Goal: Task Accomplishment & Management: Manage account settings

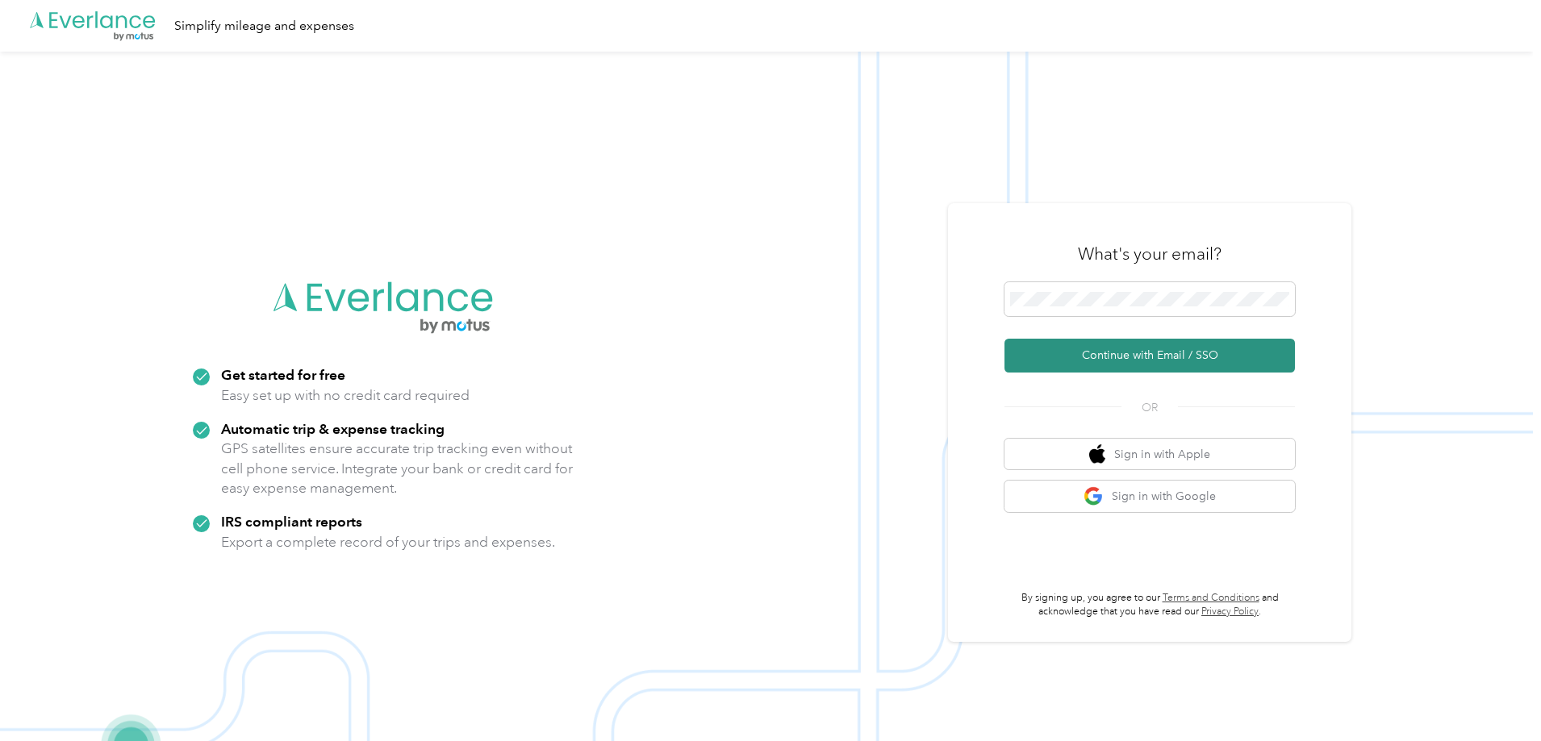
click at [1097, 357] on button "Continue with Email / SSO" at bounding box center [1150, 356] width 290 height 34
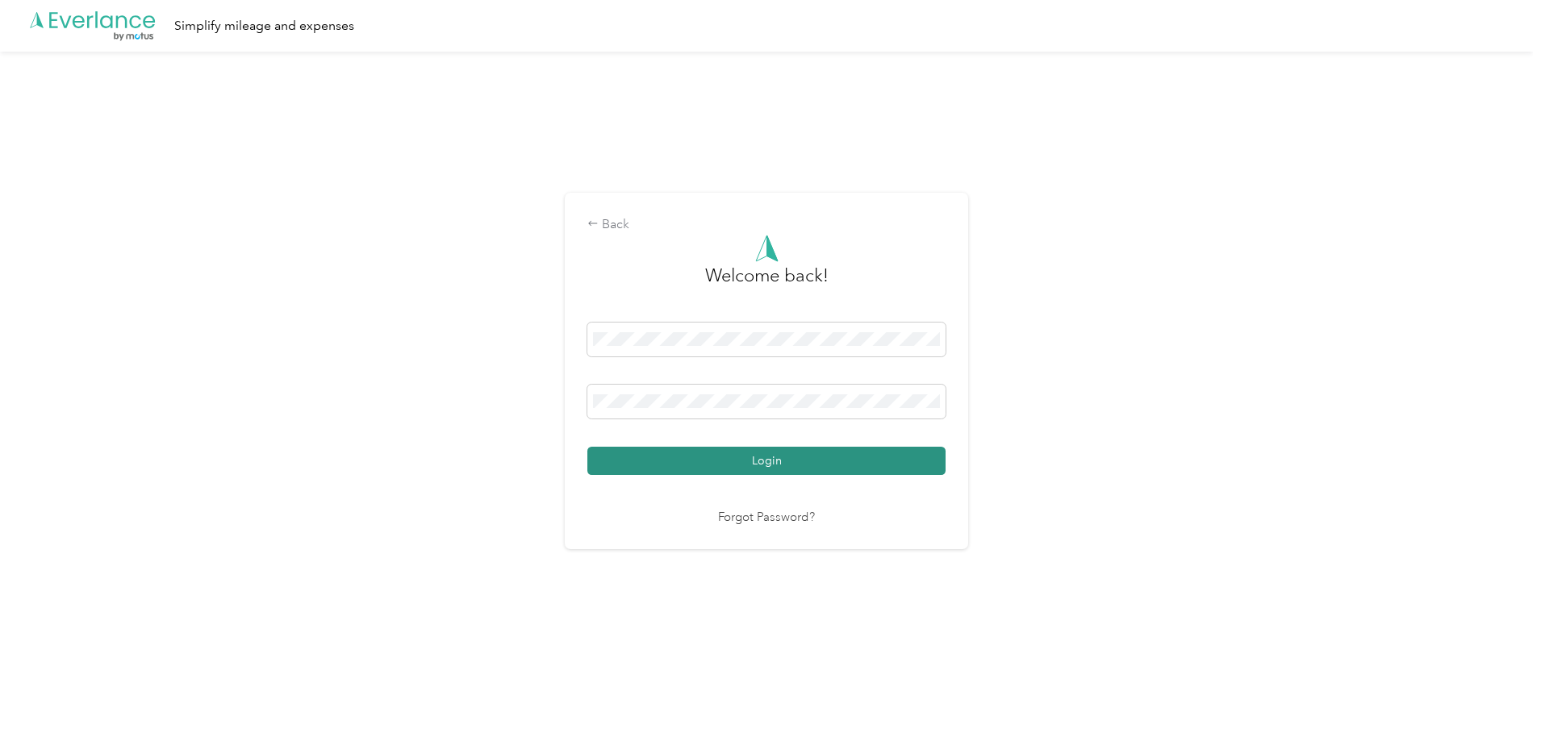
click at [833, 466] on button "Login" at bounding box center [766, 461] width 358 height 28
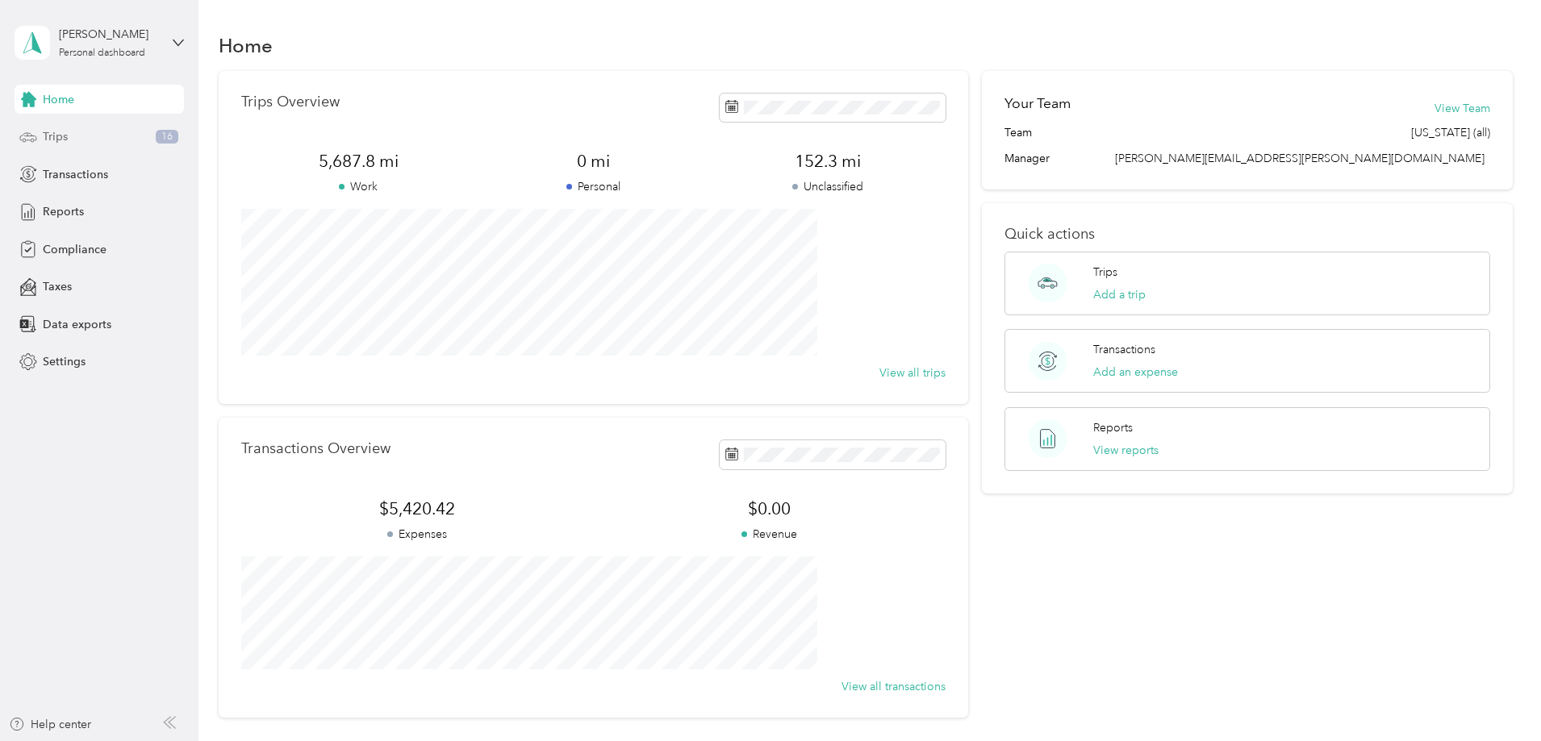
click at [151, 140] on div "Trips 16" at bounding box center [99, 137] width 169 height 29
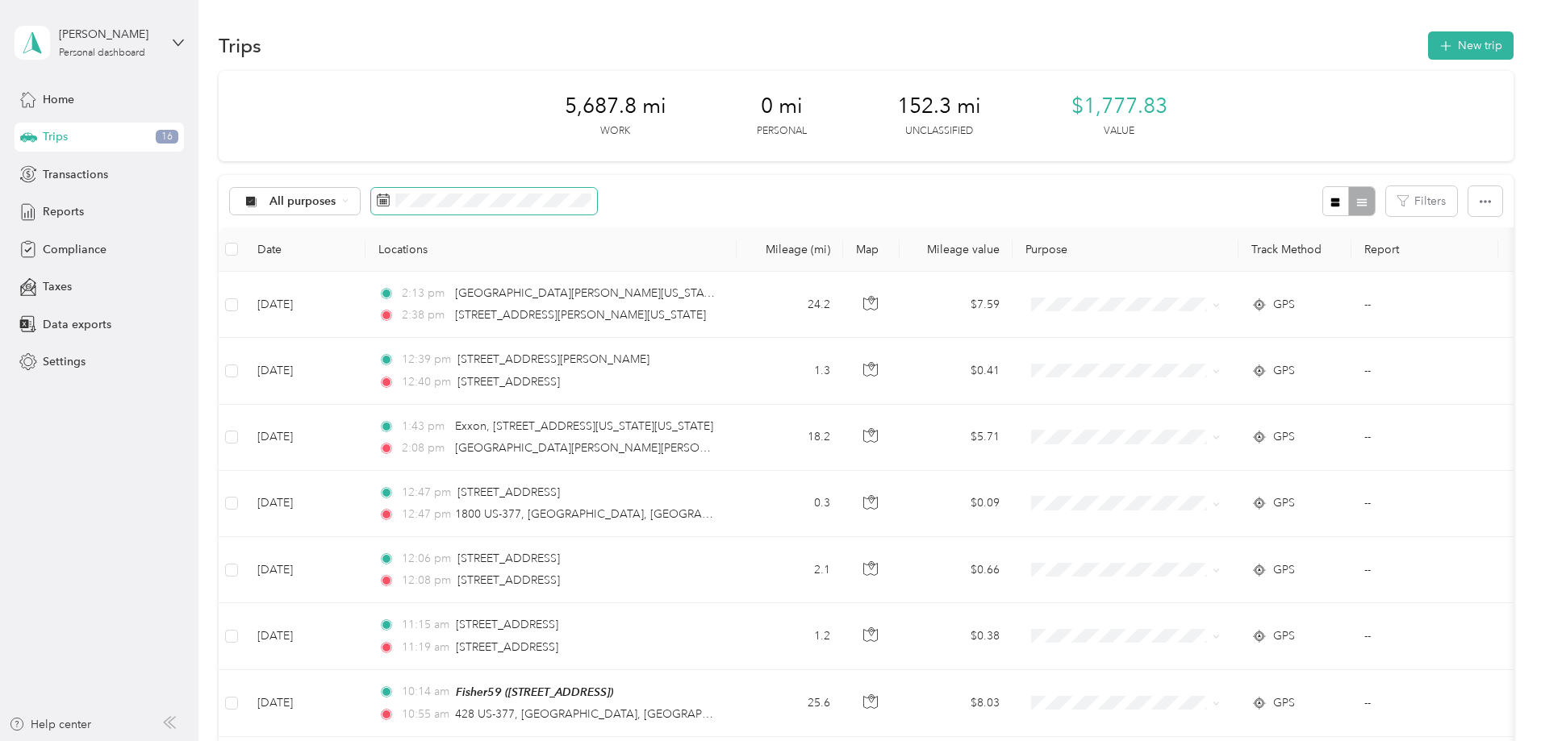
click at [390, 202] on icon at bounding box center [383, 200] width 13 height 13
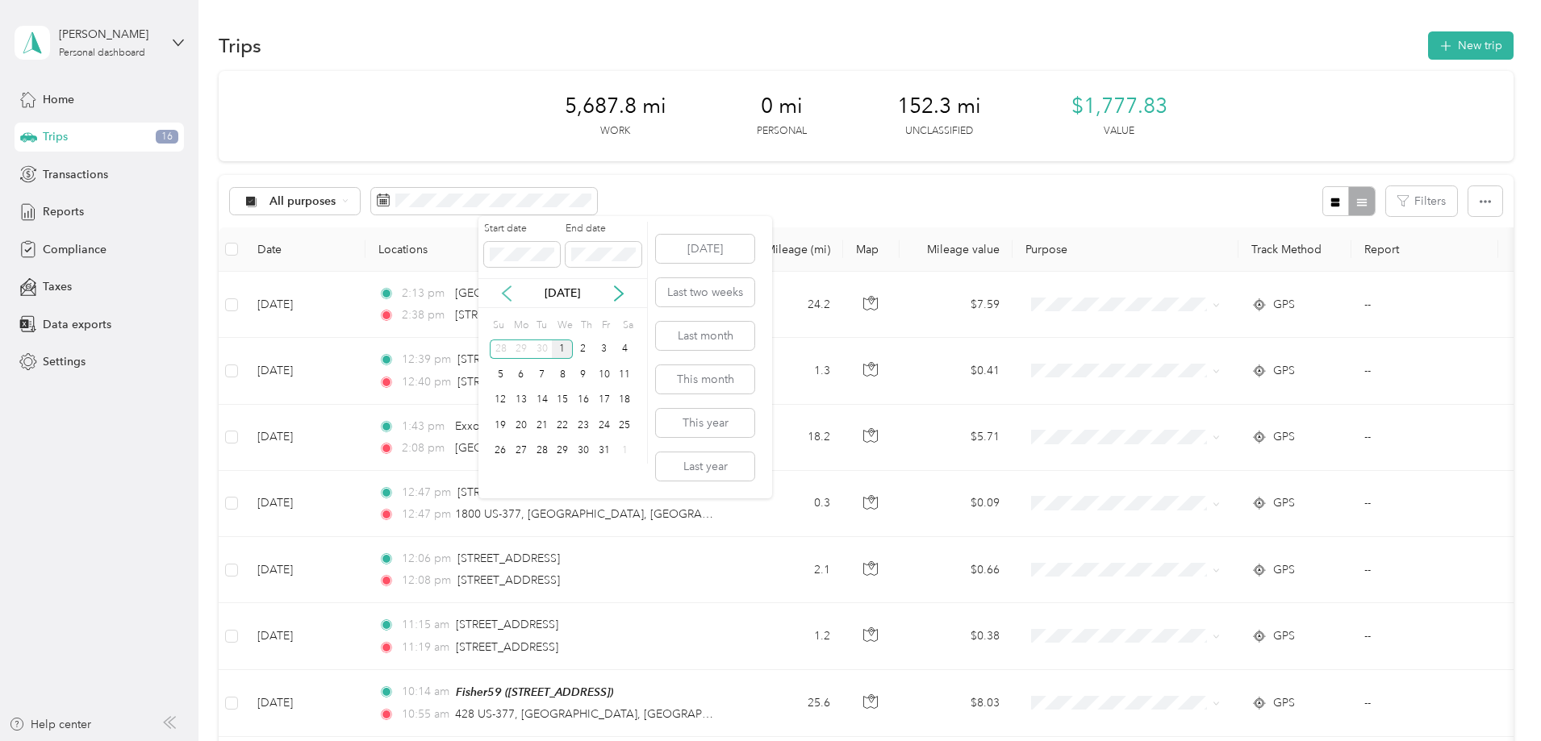
click at [504, 297] on icon at bounding box center [507, 294] width 16 height 16
click at [521, 353] on div "1" at bounding box center [521, 350] width 21 height 20
click at [542, 452] on div "30" at bounding box center [542, 451] width 21 height 20
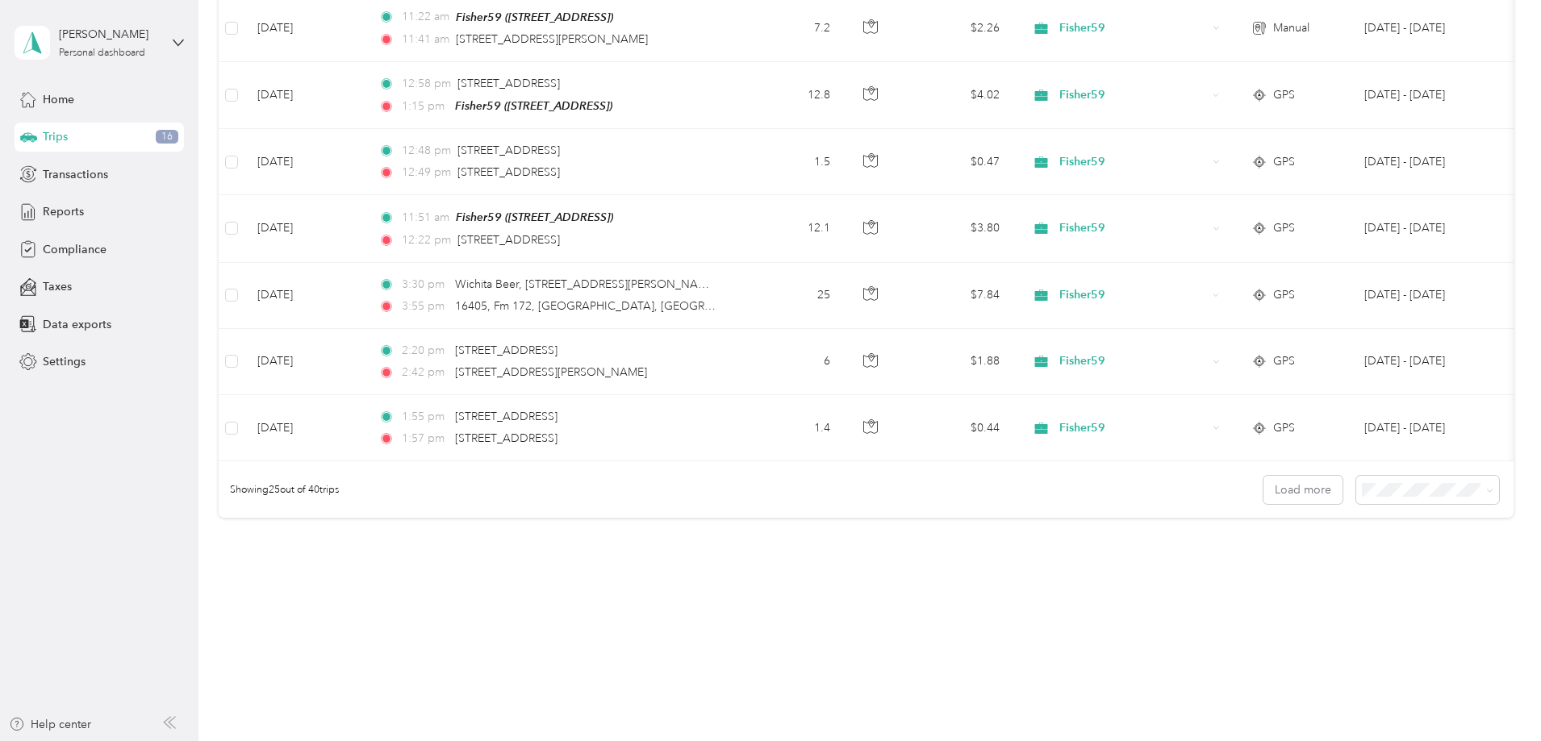
scroll to position [1355, 0]
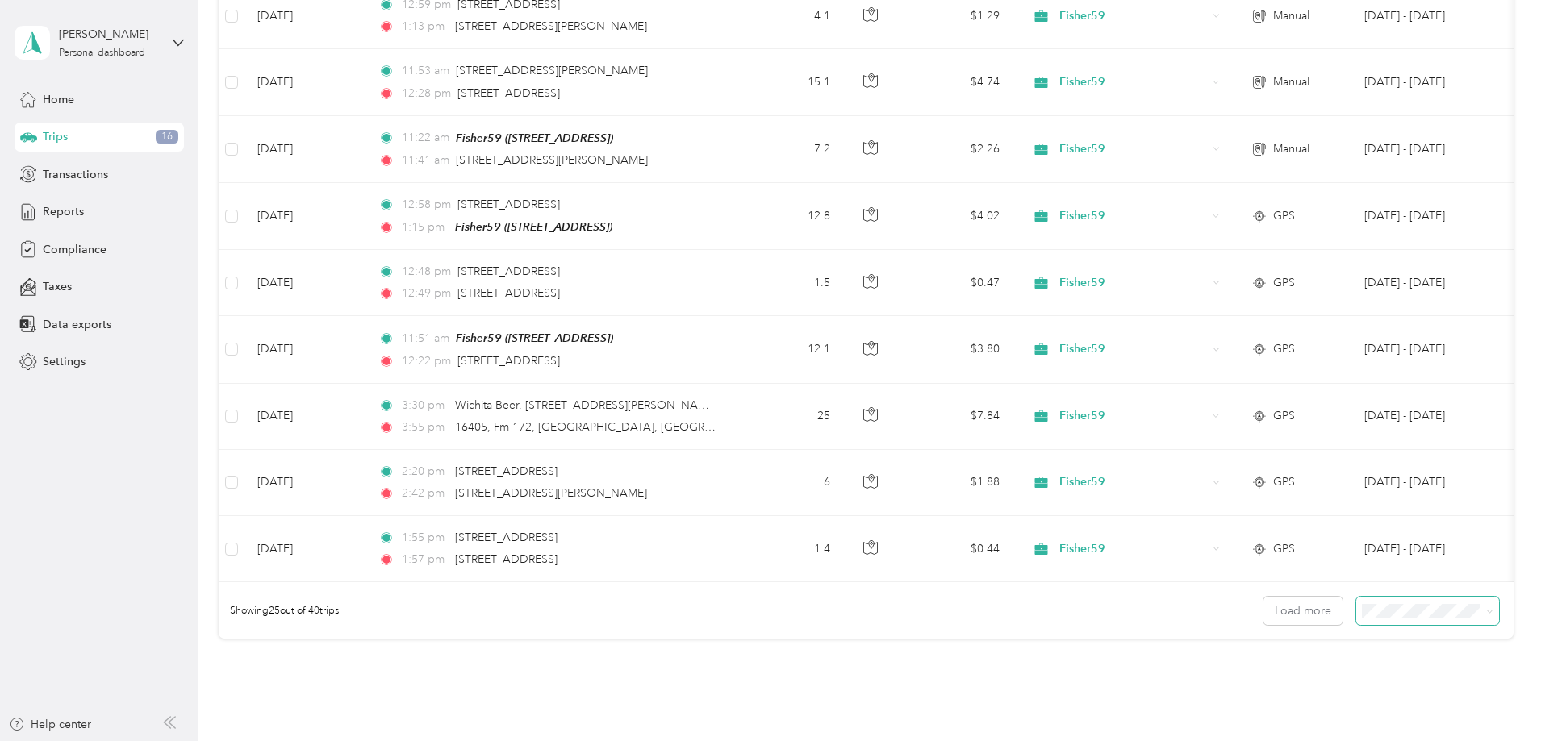
click at [1486, 616] on icon at bounding box center [1489, 611] width 7 height 7
click at [1304, 694] on div "100 per load" at bounding box center [1316, 702] width 120 height 17
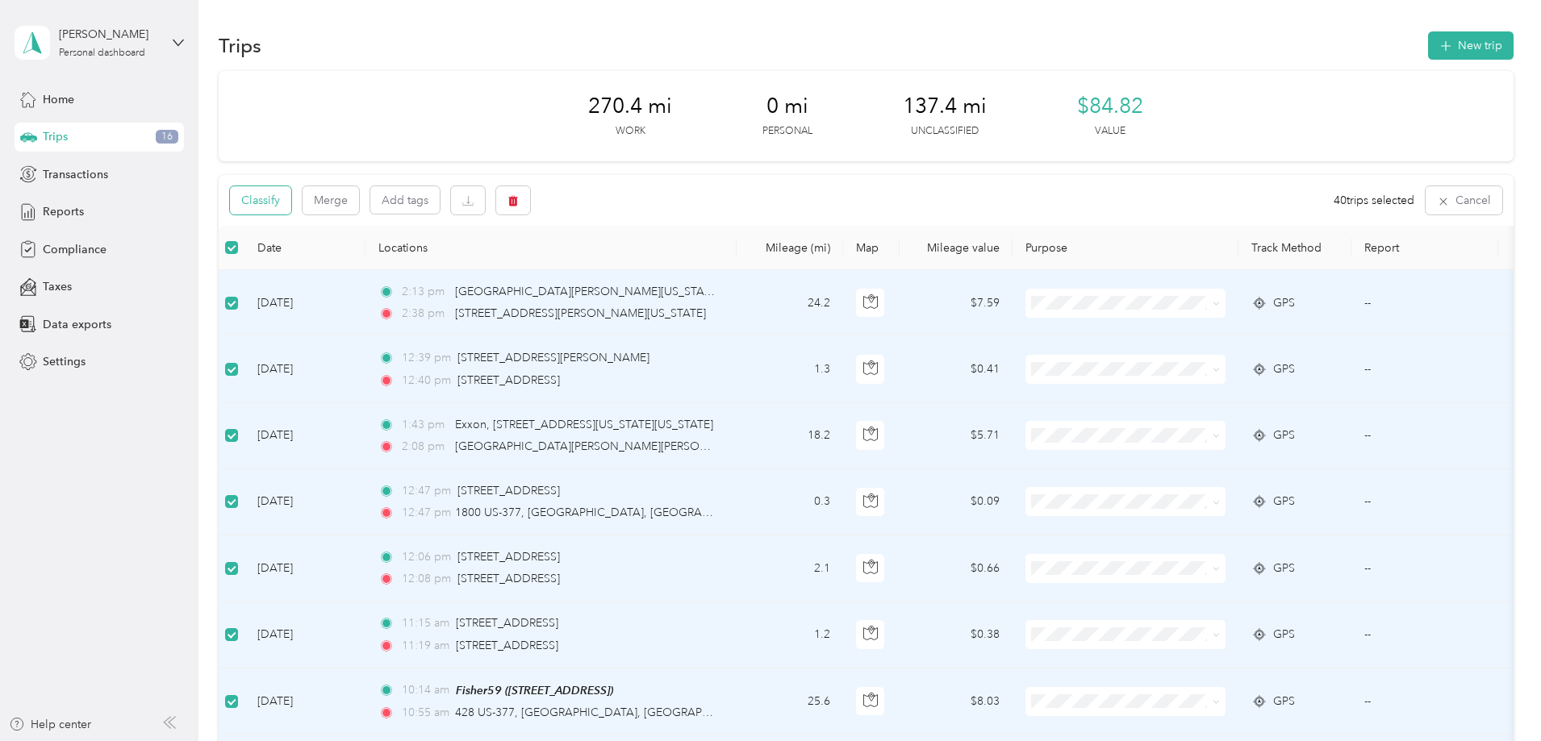
click at [291, 205] on button "Classify" at bounding box center [260, 200] width 61 height 28
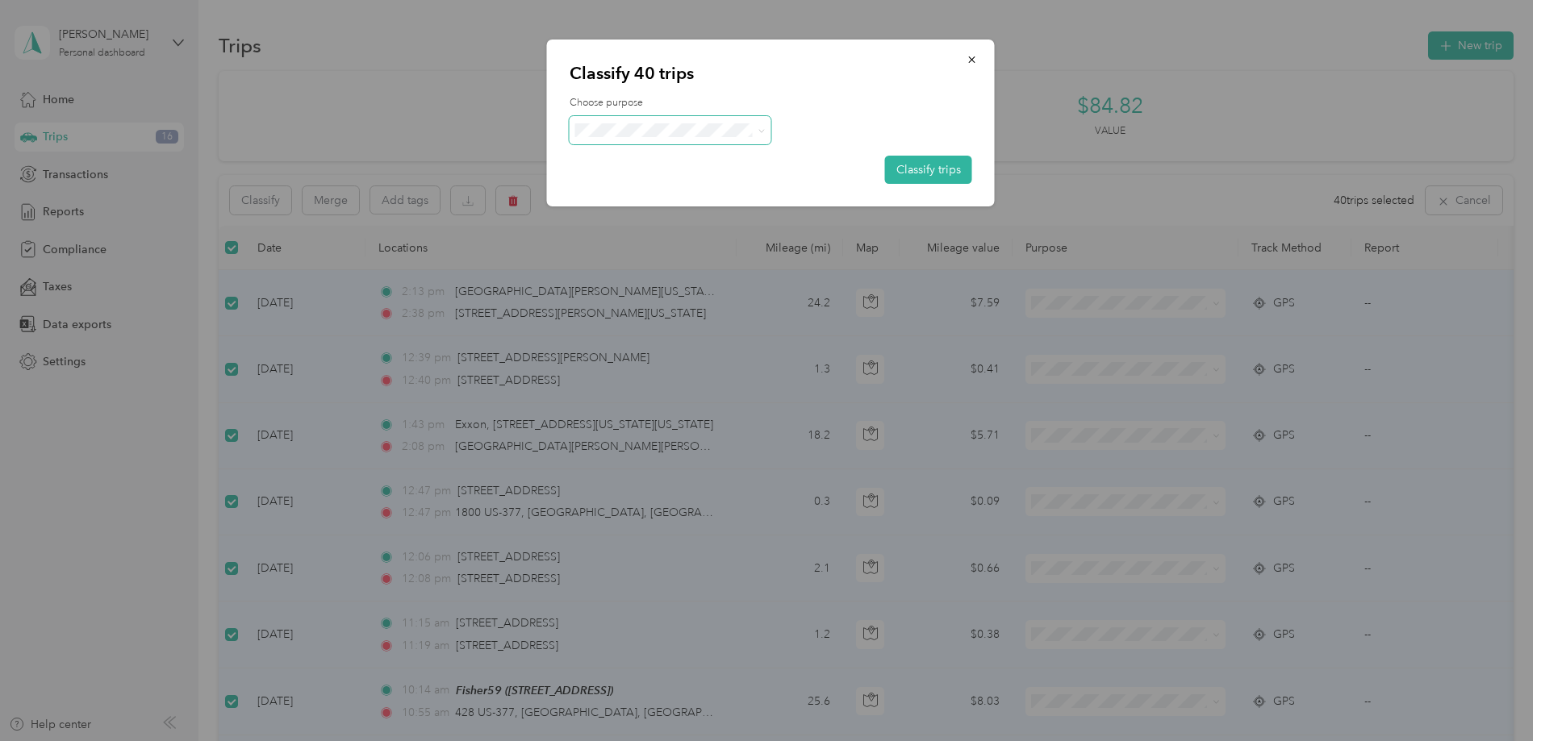
click at [760, 132] on icon at bounding box center [761, 130] width 7 height 7
click at [674, 158] on span "Fisher59" at bounding box center [684, 160] width 150 height 17
click at [909, 162] on button "Classify trips" at bounding box center [928, 170] width 87 height 28
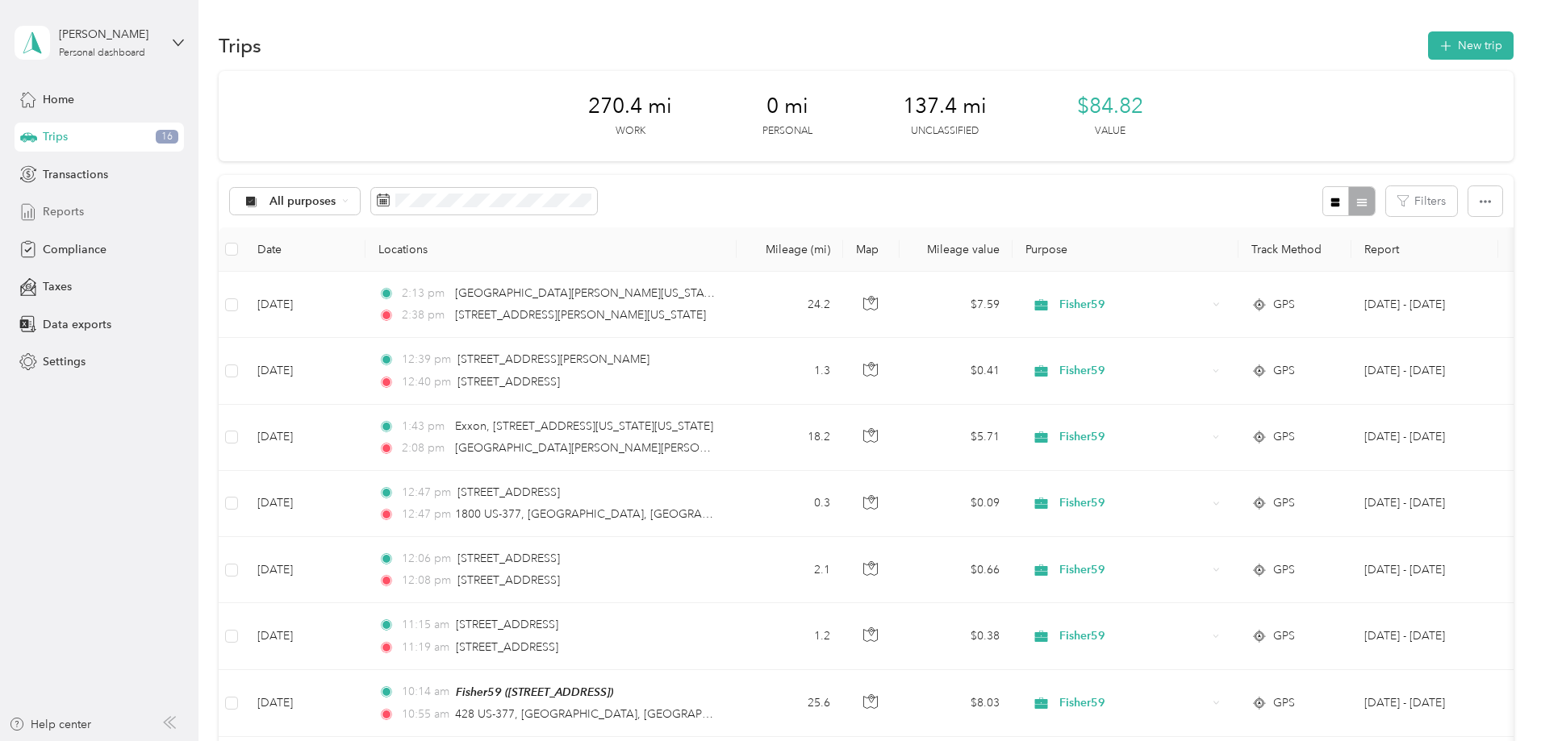
click at [58, 210] on span "Reports" at bounding box center [63, 211] width 41 height 17
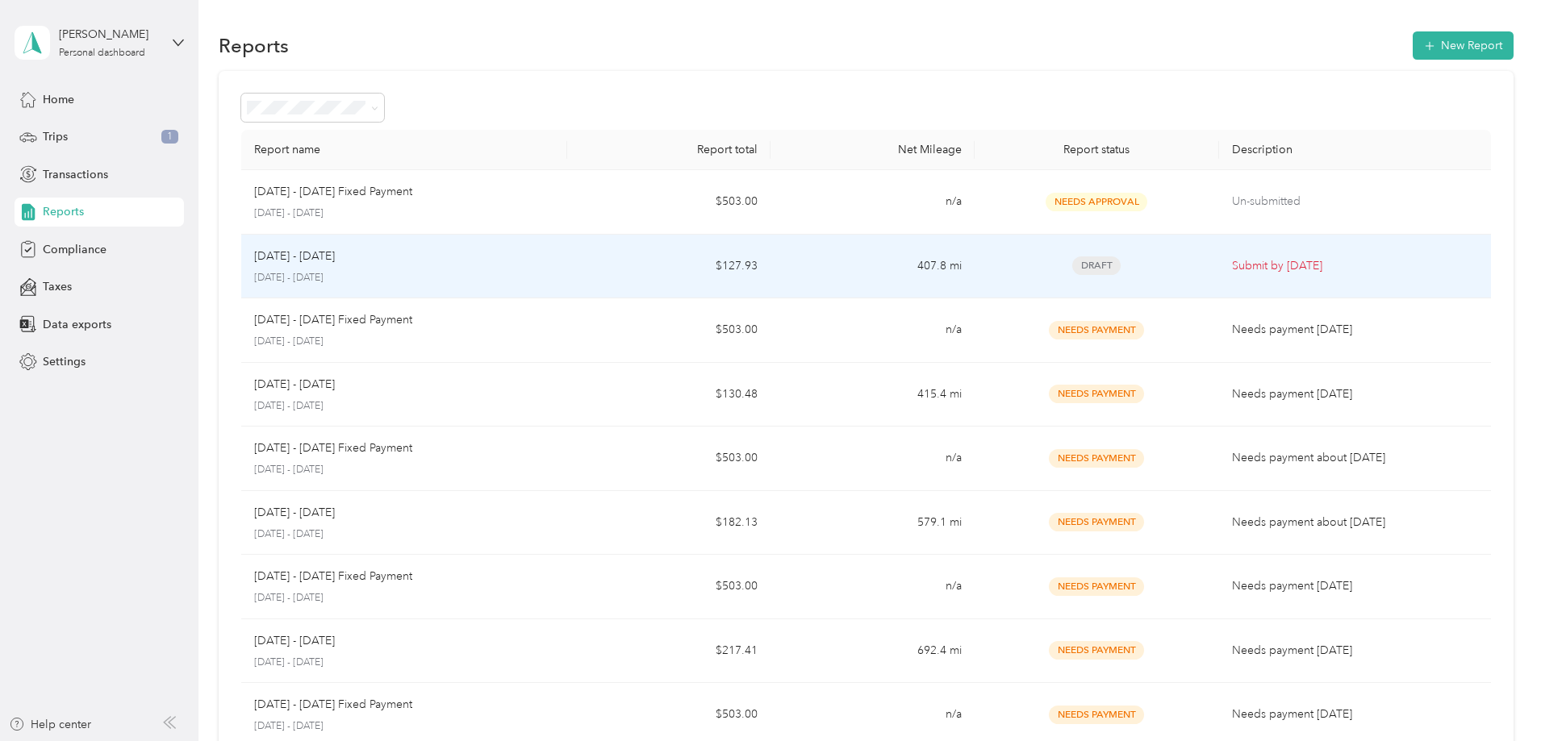
click at [1079, 265] on div "Draft" at bounding box center [1097, 266] width 219 height 19
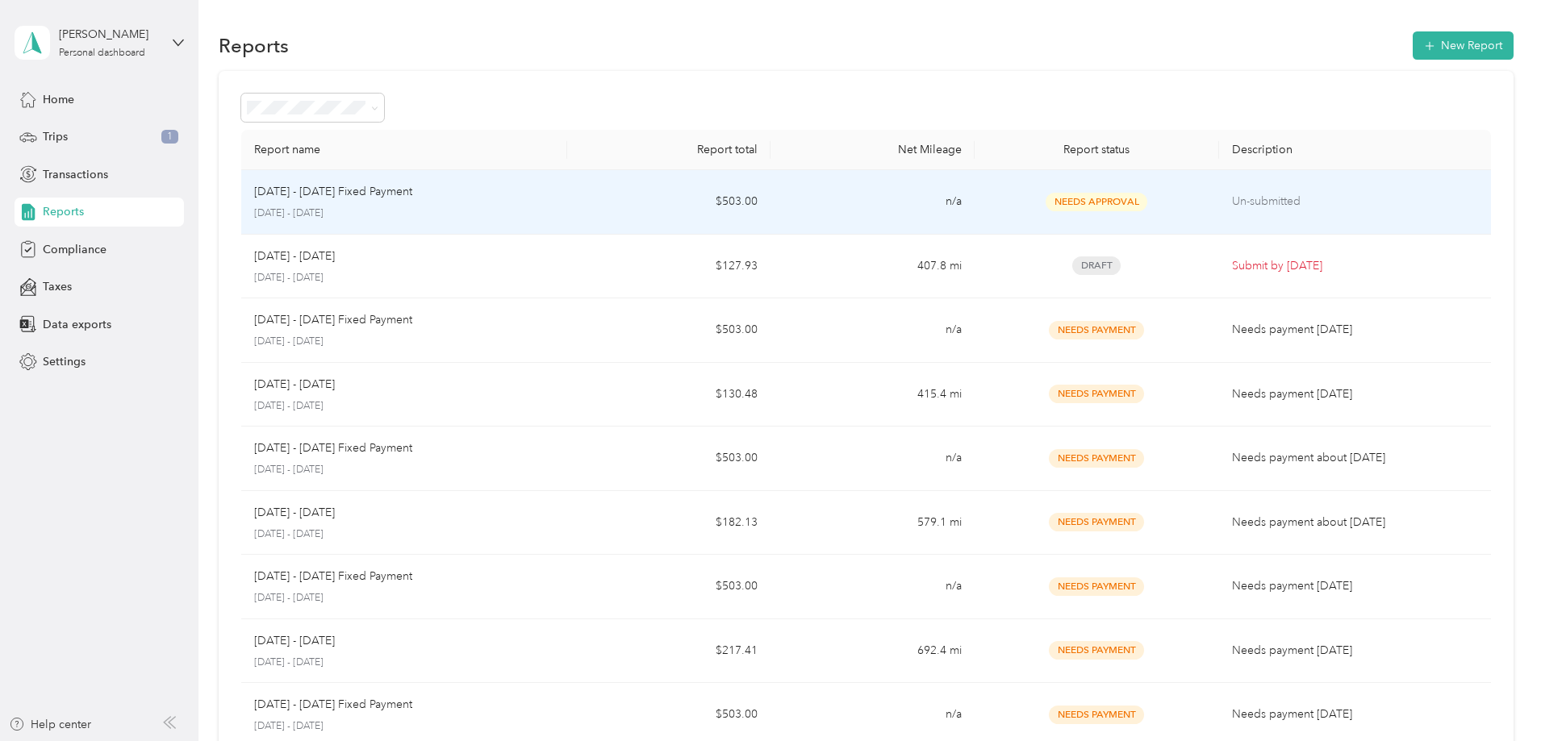
click at [1046, 204] on span "Needs Approval" at bounding box center [1097, 202] width 102 height 19
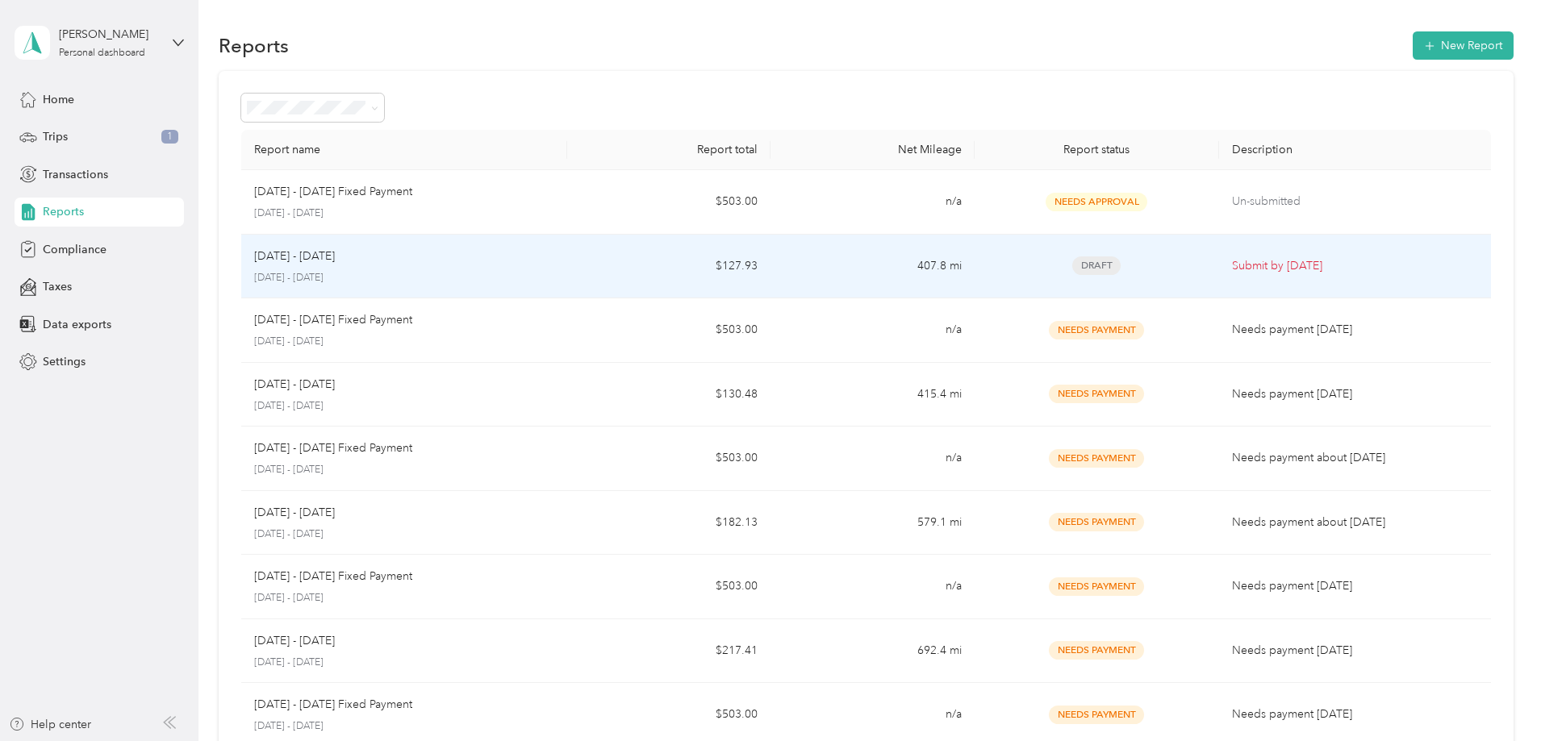
click at [846, 269] on td "407.8 mi" at bounding box center [872, 267] width 203 height 65
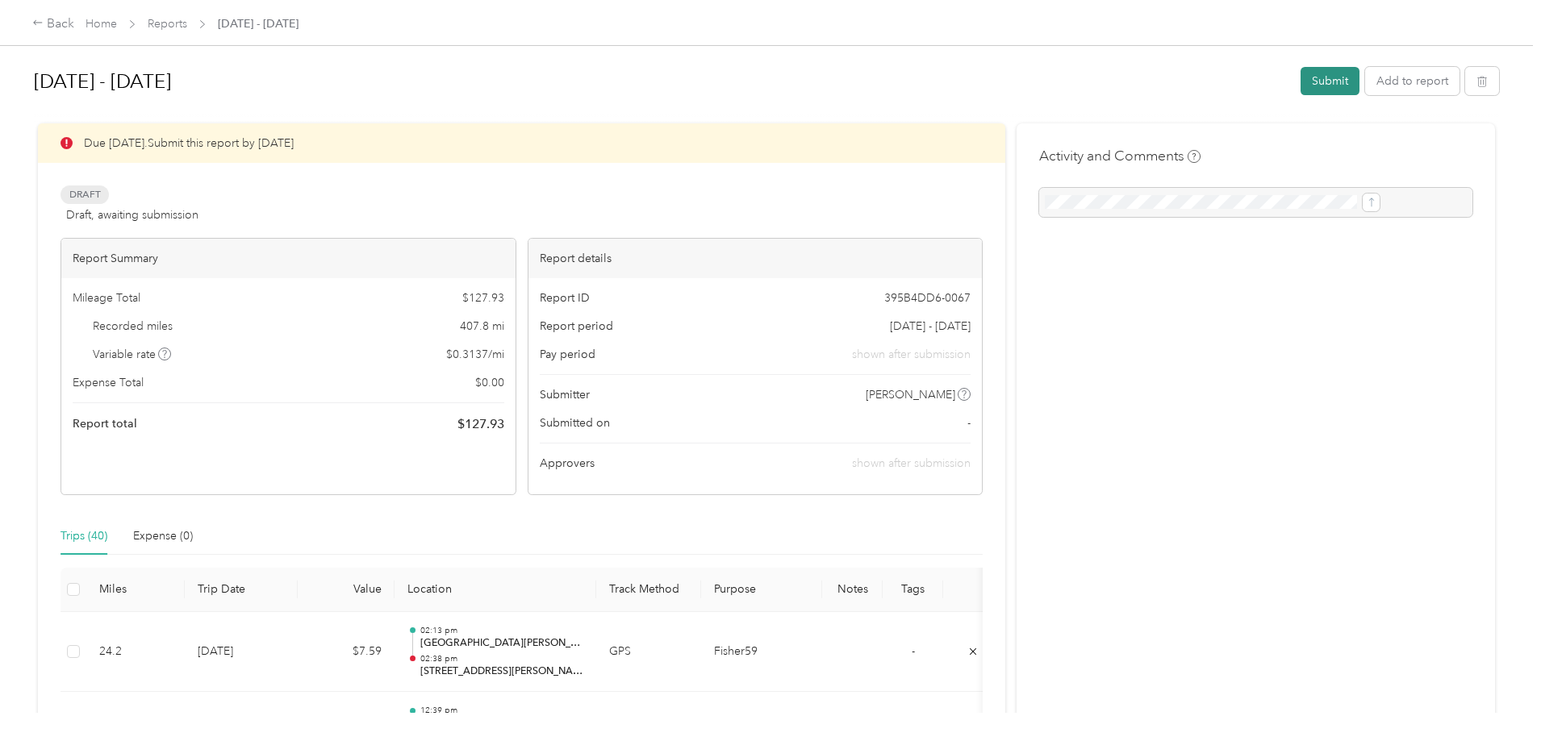
click at [1301, 86] on button "Submit" at bounding box center [1330, 81] width 59 height 28
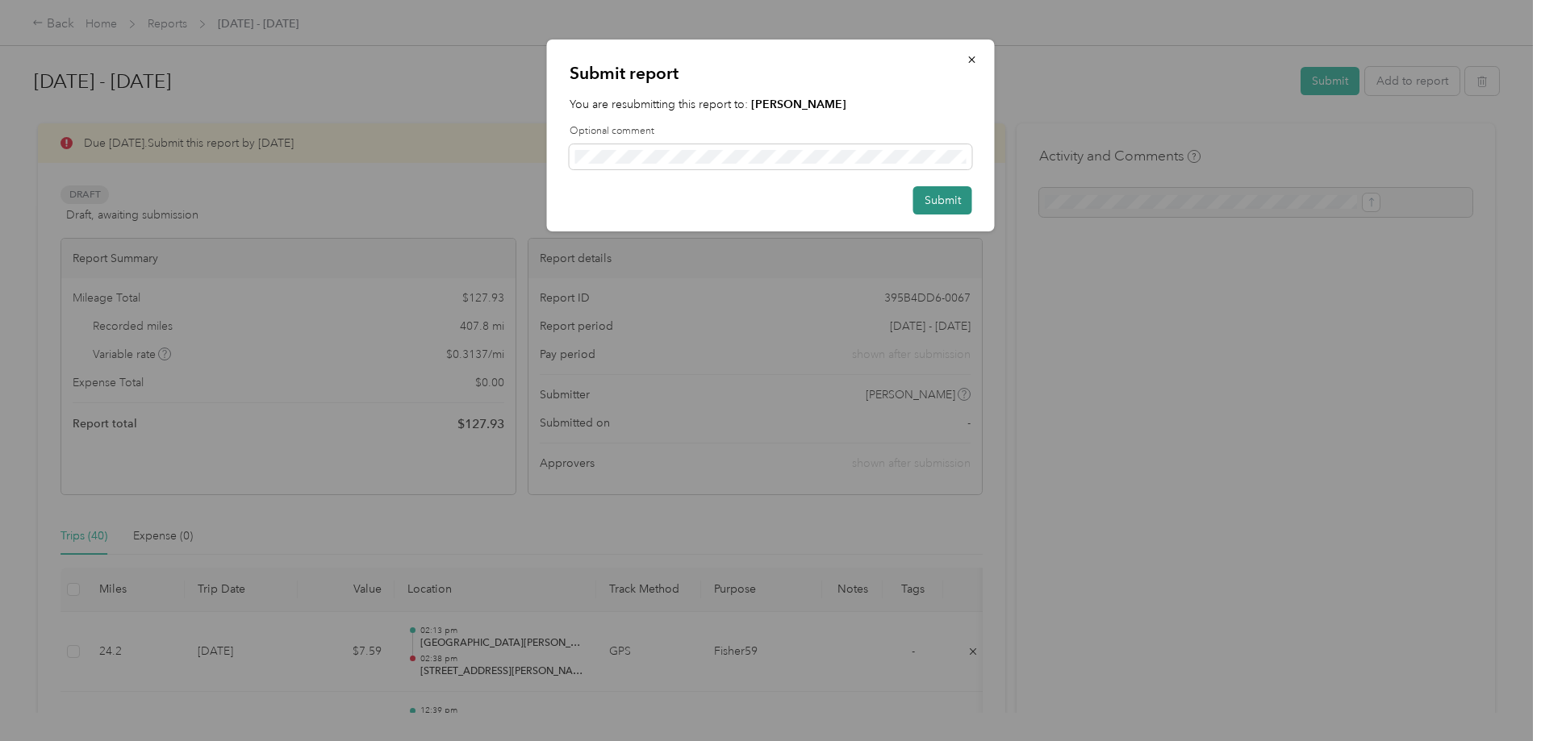
click at [951, 197] on button "Submit" at bounding box center [942, 200] width 59 height 28
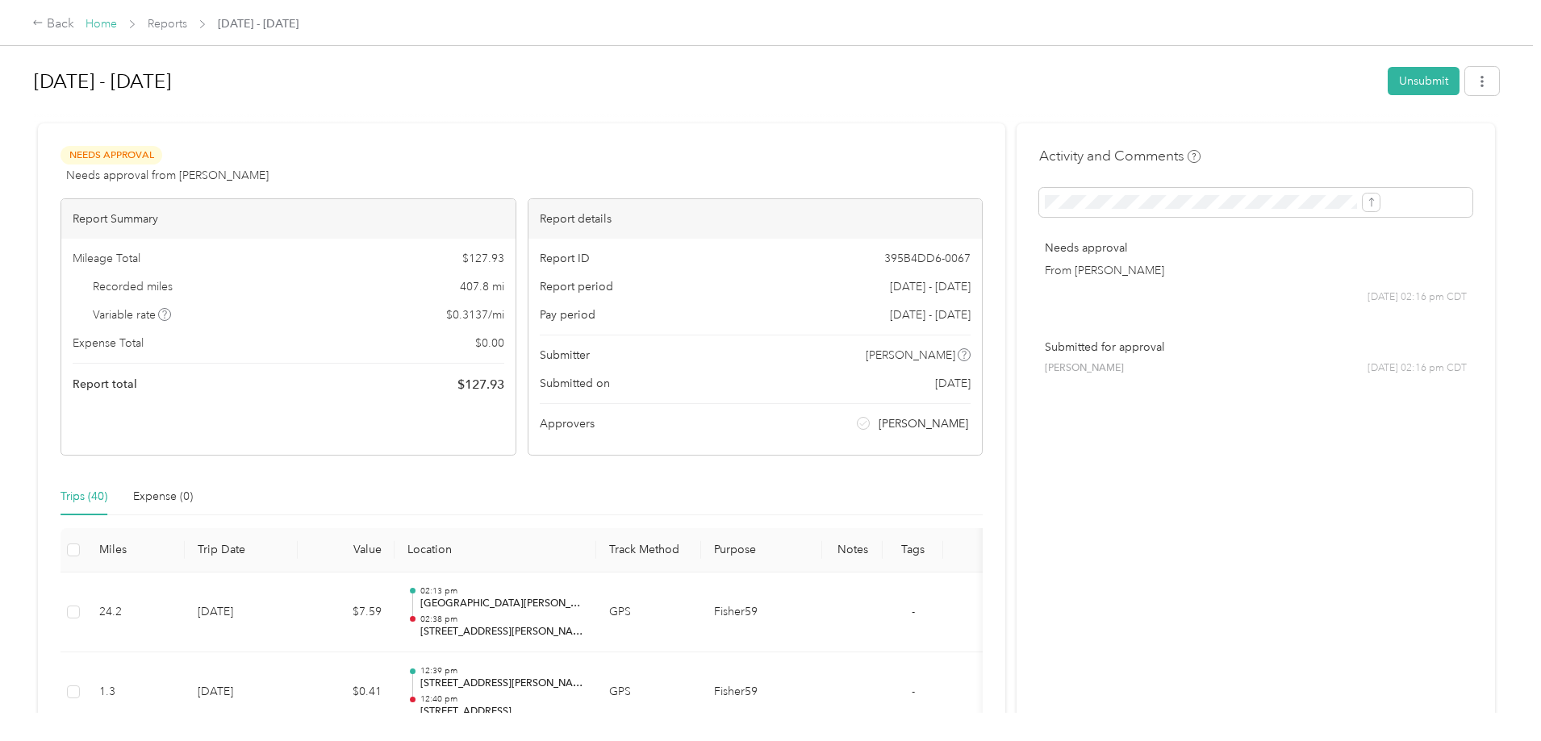
click at [117, 20] on link "Home" at bounding box center [101, 24] width 31 height 14
